Goal: Communication & Community: Answer question/provide support

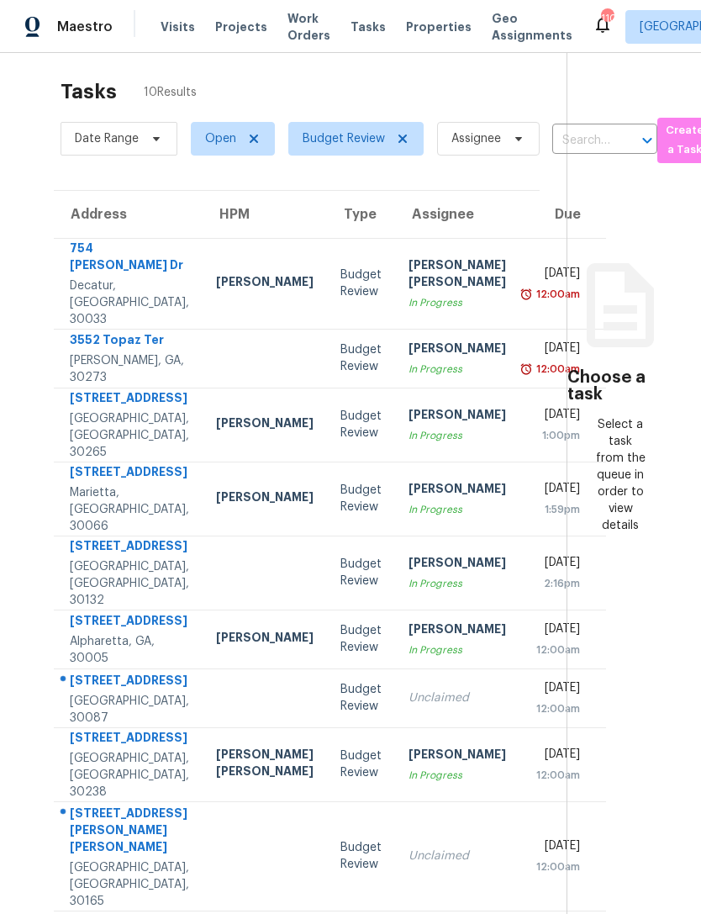
scroll to position [10, 0]
click at [645, 190] on section "Choose a task Select a task from the queue in order to view details" at bounding box center [620, 521] width 108 height 957
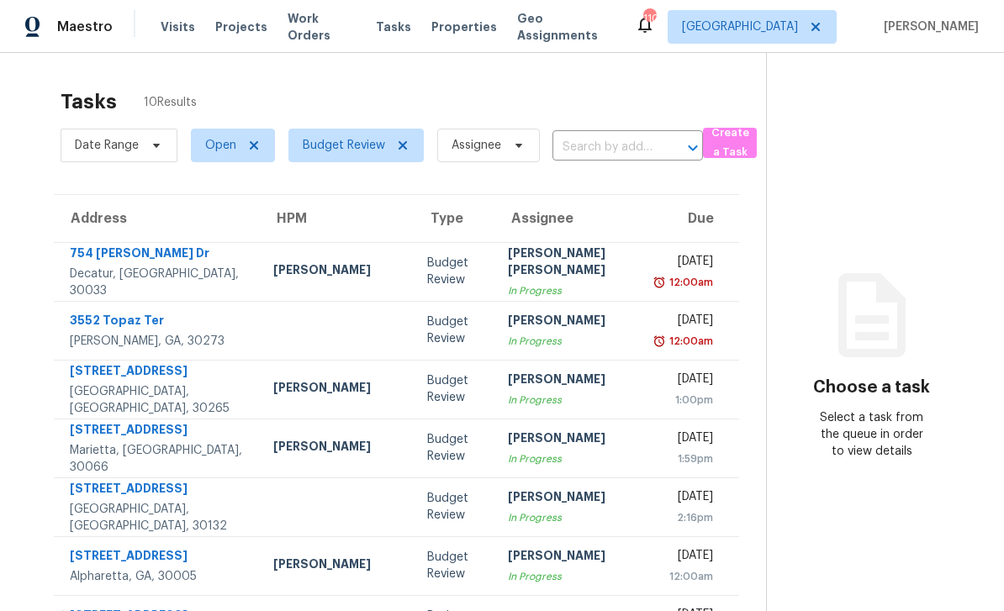
scroll to position [0, 0]
click at [335, 30] on span "Work Orders" at bounding box center [321, 27] width 68 height 34
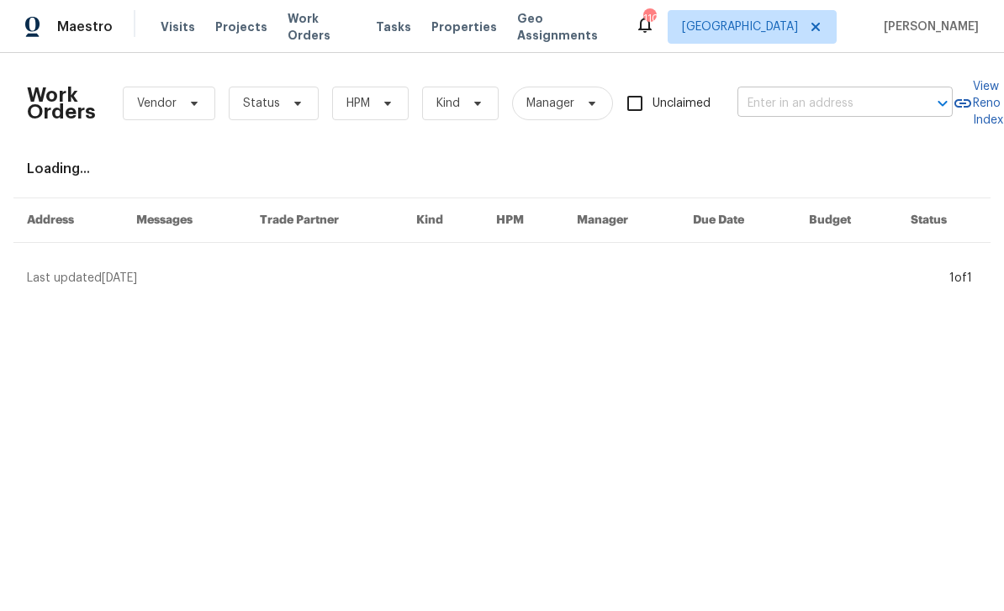
click at [700, 114] on input "text" at bounding box center [821, 104] width 168 height 26
type input "4409"
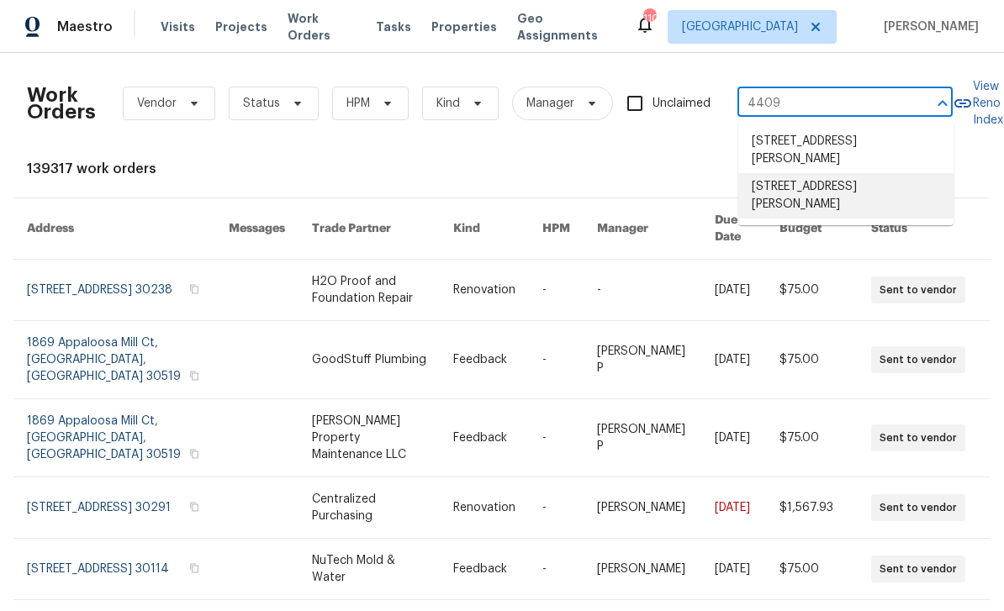
click at [700, 186] on li "[STREET_ADDRESS][PERSON_NAME]" at bounding box center [845, 195] width 215 height 45
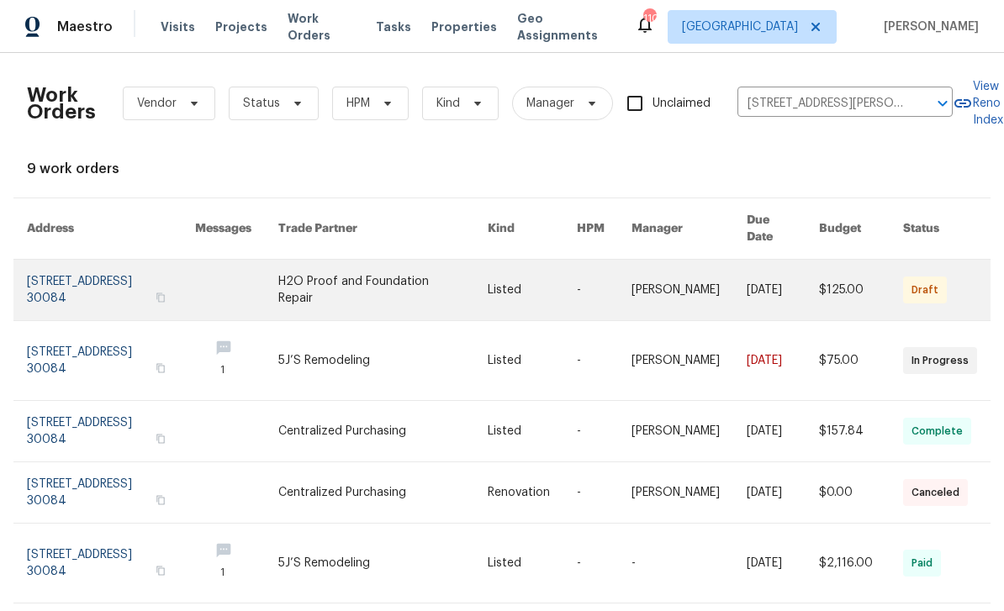
click at [56, 268] on link at bounding box center [111, 290] width 168 height 61
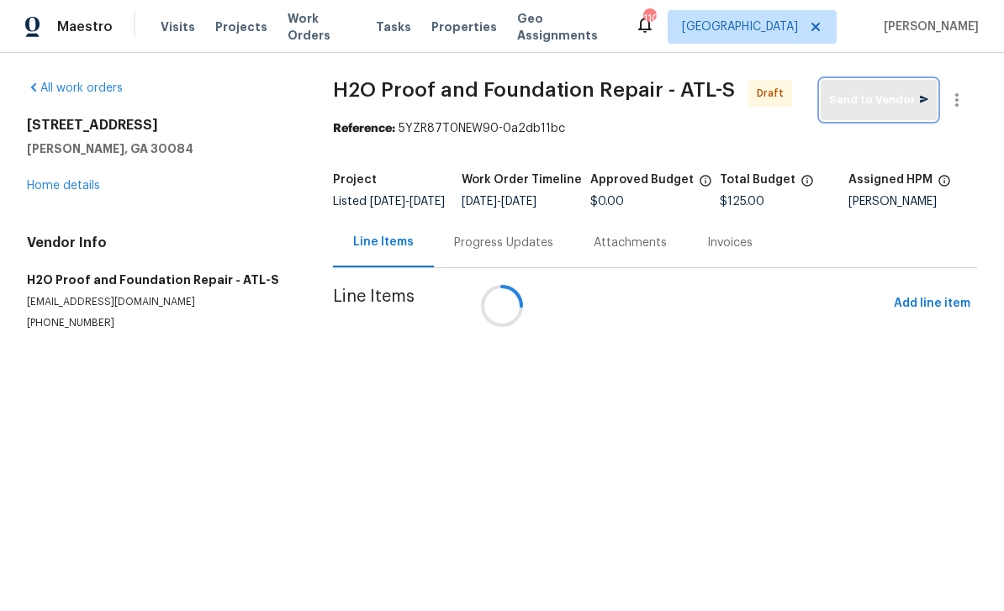
click at [700, 108] on span "Send to Vendor" at bounding box center [878, 100] width 99 height 19
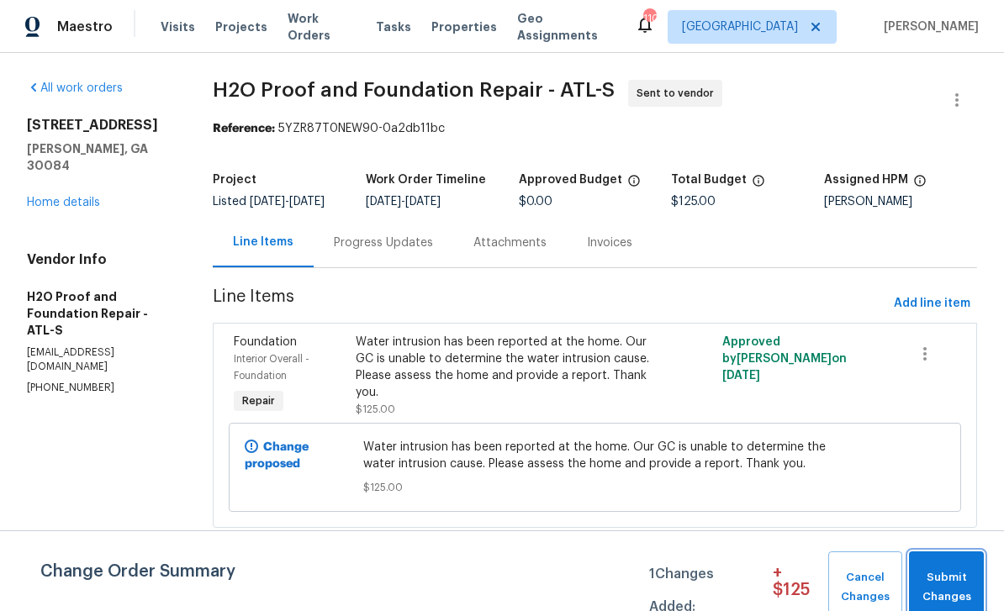
click at [700, 582] on span "Submit Changes" at bounding box center [946, 587] width 58 height 39
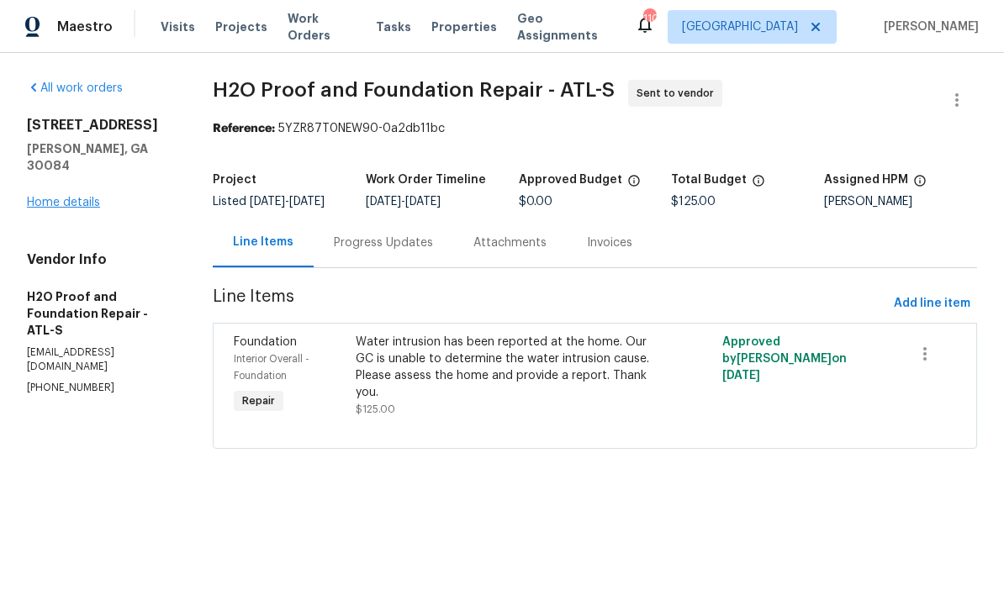
click at [35, 197] on link "Home details" at bounding box center [63, 203] width 73 height 12
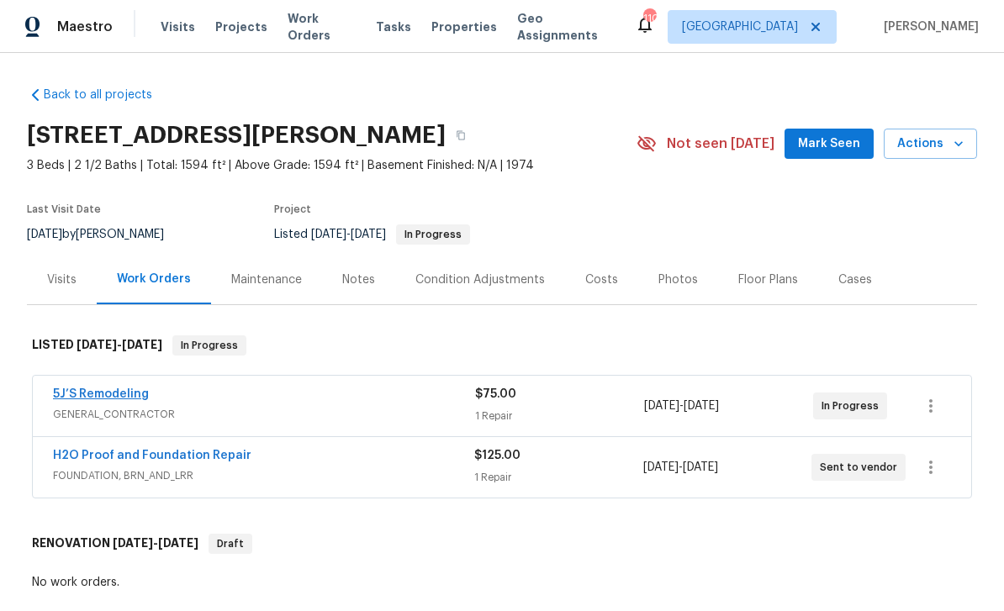
click at [113, 395] on link "5J’S Remodeling" at bounding box center [101, 394] width 96 height 12
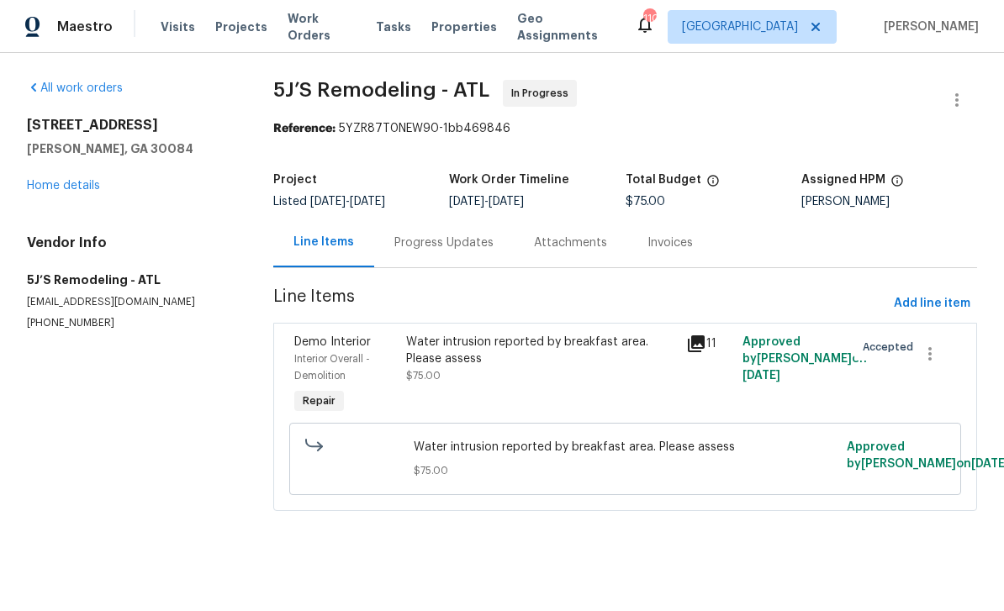
click at [469, 239] on div "Progress Updates" at bounding box center [443, 242] width 99 height 17
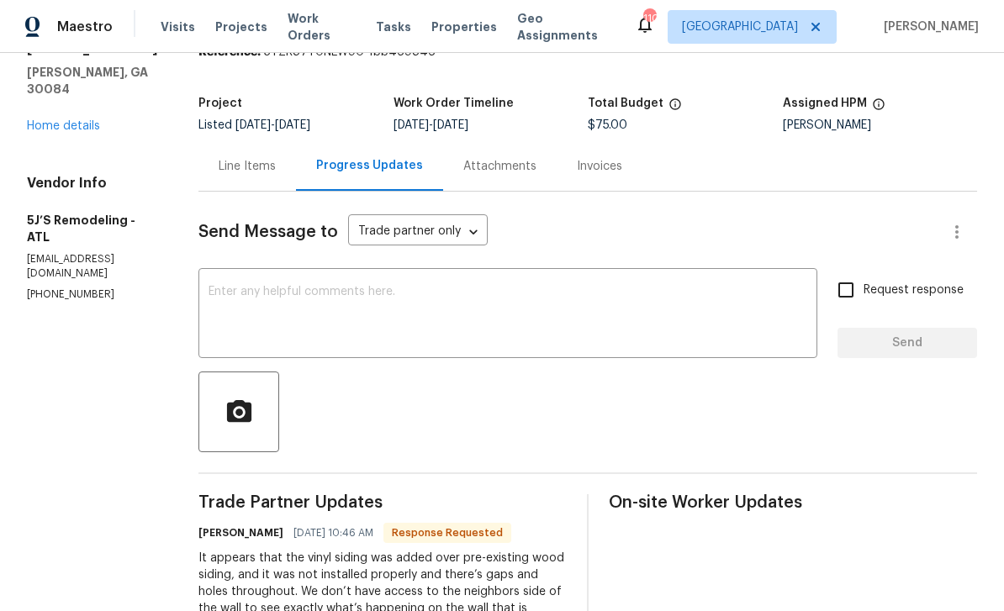
scroll to position [54, 0]
click at [414, 272] on div "x ​" at bounding box center [507, 315] width 619 height 86
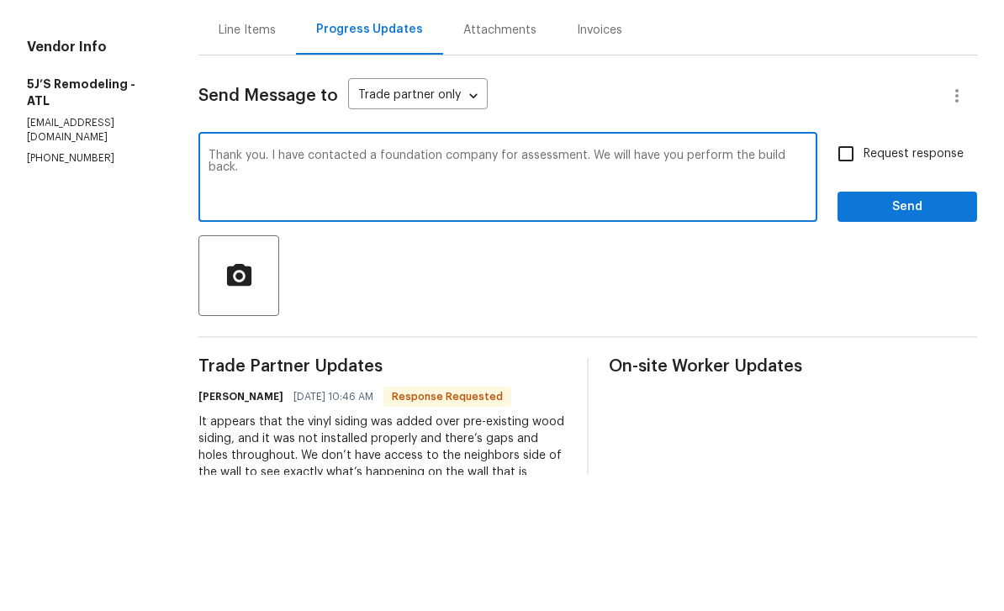
type textarea "Thank you. I have contacted a foundation company for assessment. We will have y…"
click at [700, 272] on input "Request response" at bounding box center [845, 289] width 35 height 35
checkbox input "true"
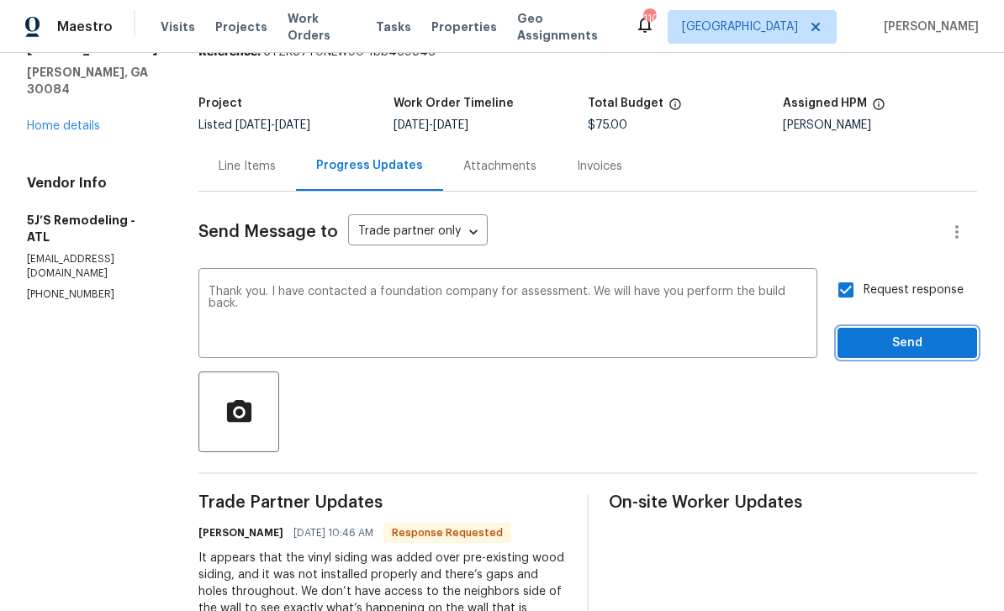
click at [700, 333] on span "Send" at bounding box center [907, 343] width 113 height 21
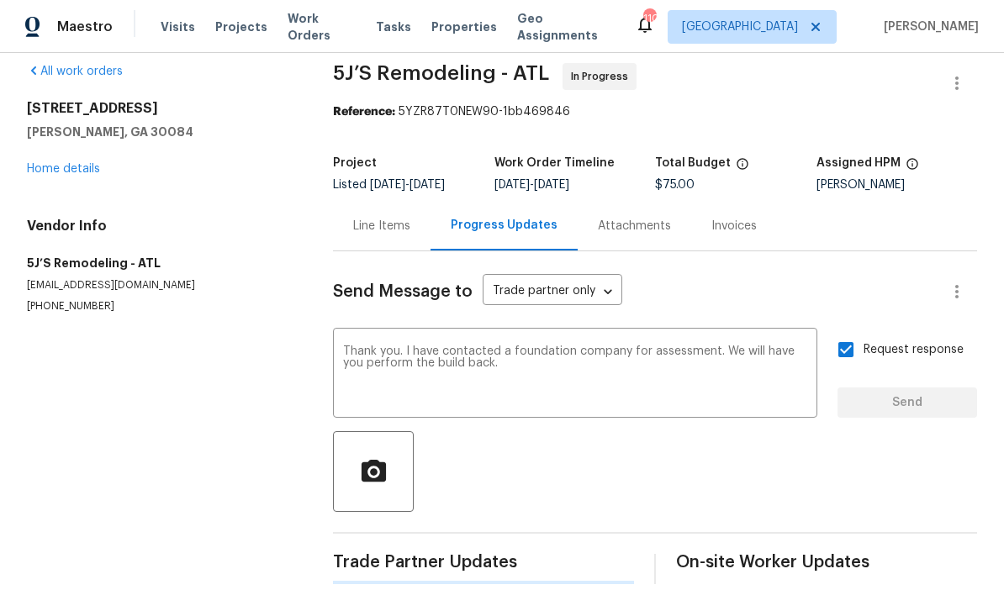
scroll to position [0, 0]
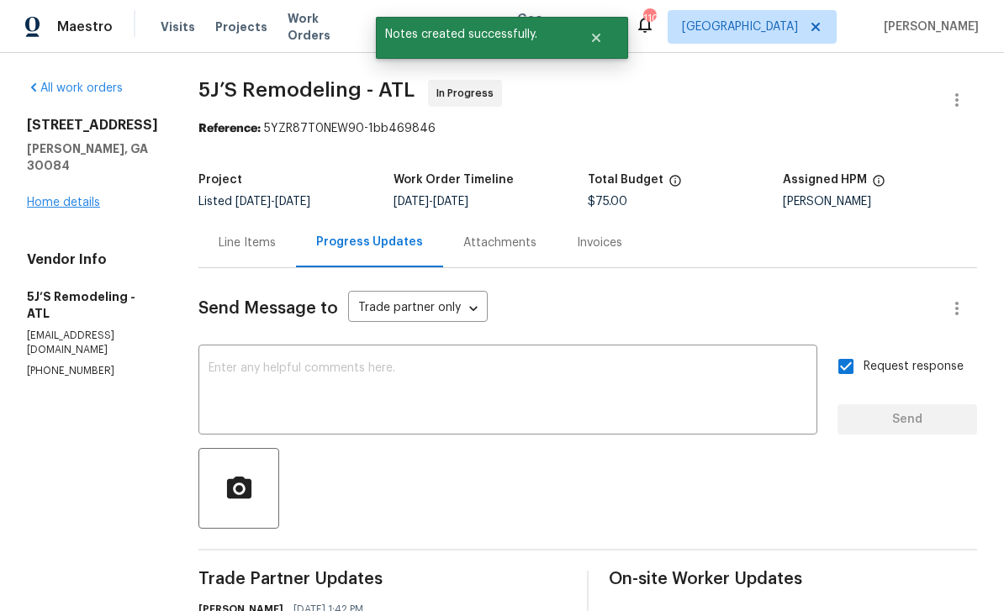
click at [45, 197] on link "Home details" at bounding box center [63, 203] width 73 height 12
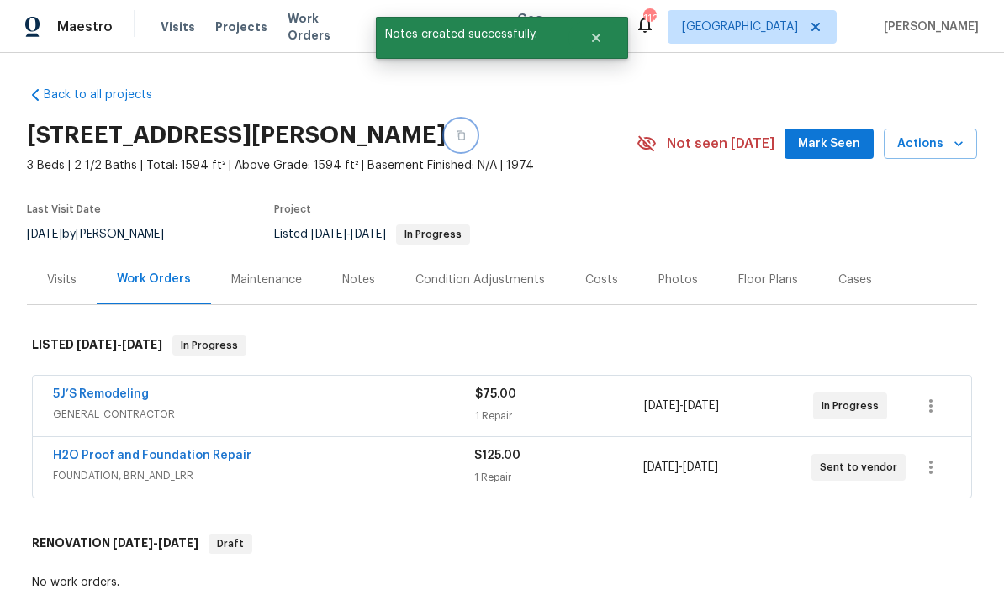
click at [476, 123] on button "button" at bounding box center [460, 135] width 30 height 30
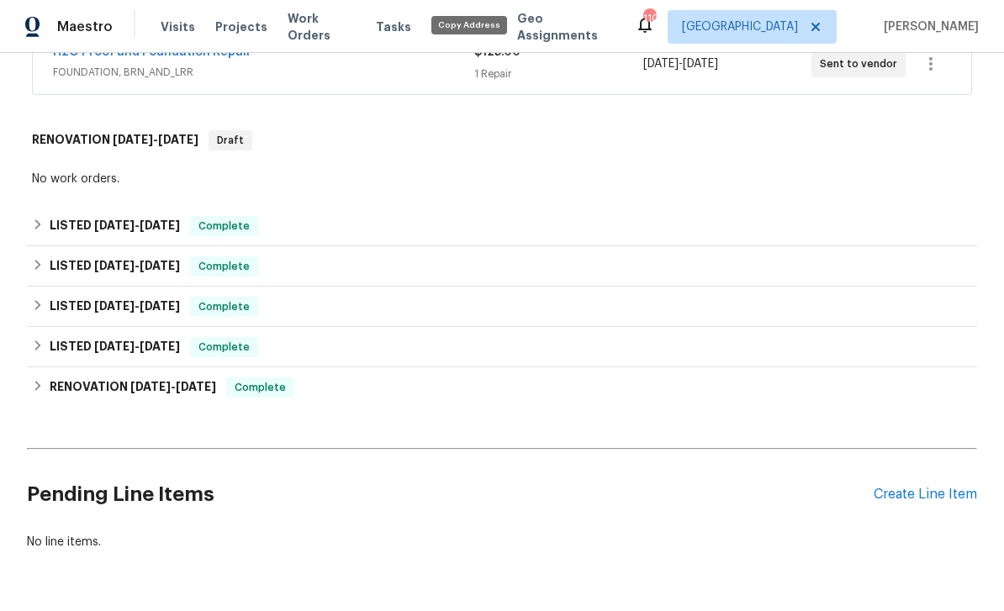
scroll to position [403, 0]
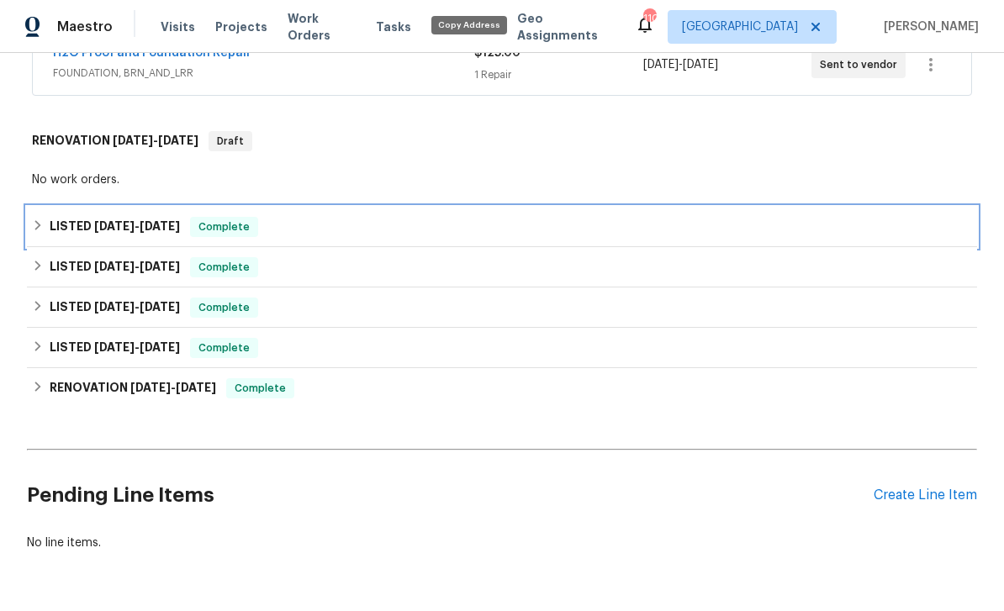
click at [70, 217] on h6 "LISTED [DATE] - [DATE]" at bounding box center [115, 227] width 130 height 20
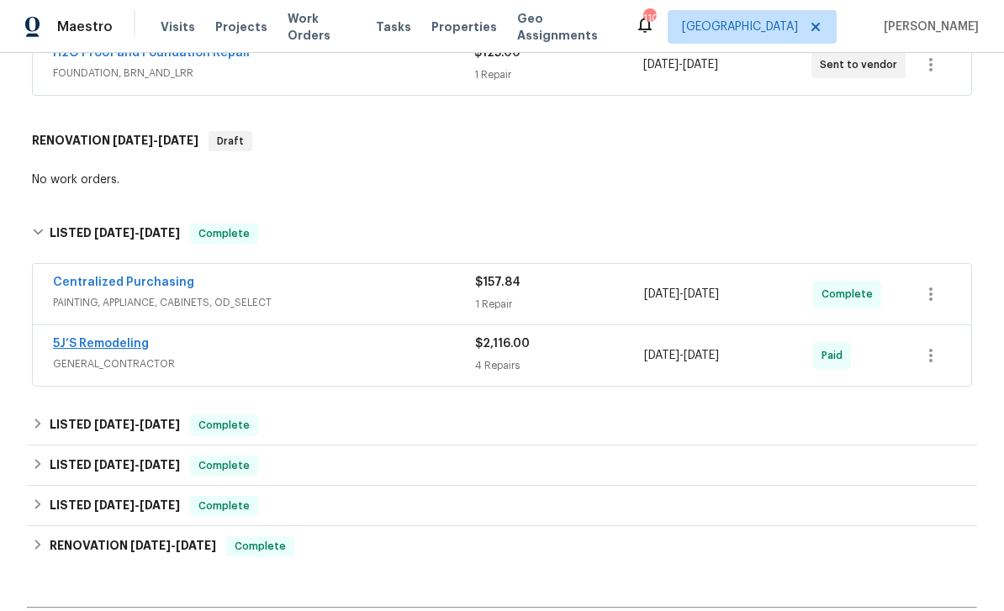
click at [86, 338] on link "5J’S Remodeling" at bounding box center [101, 344] width 96 height 12
